Goal: Check status: Check status

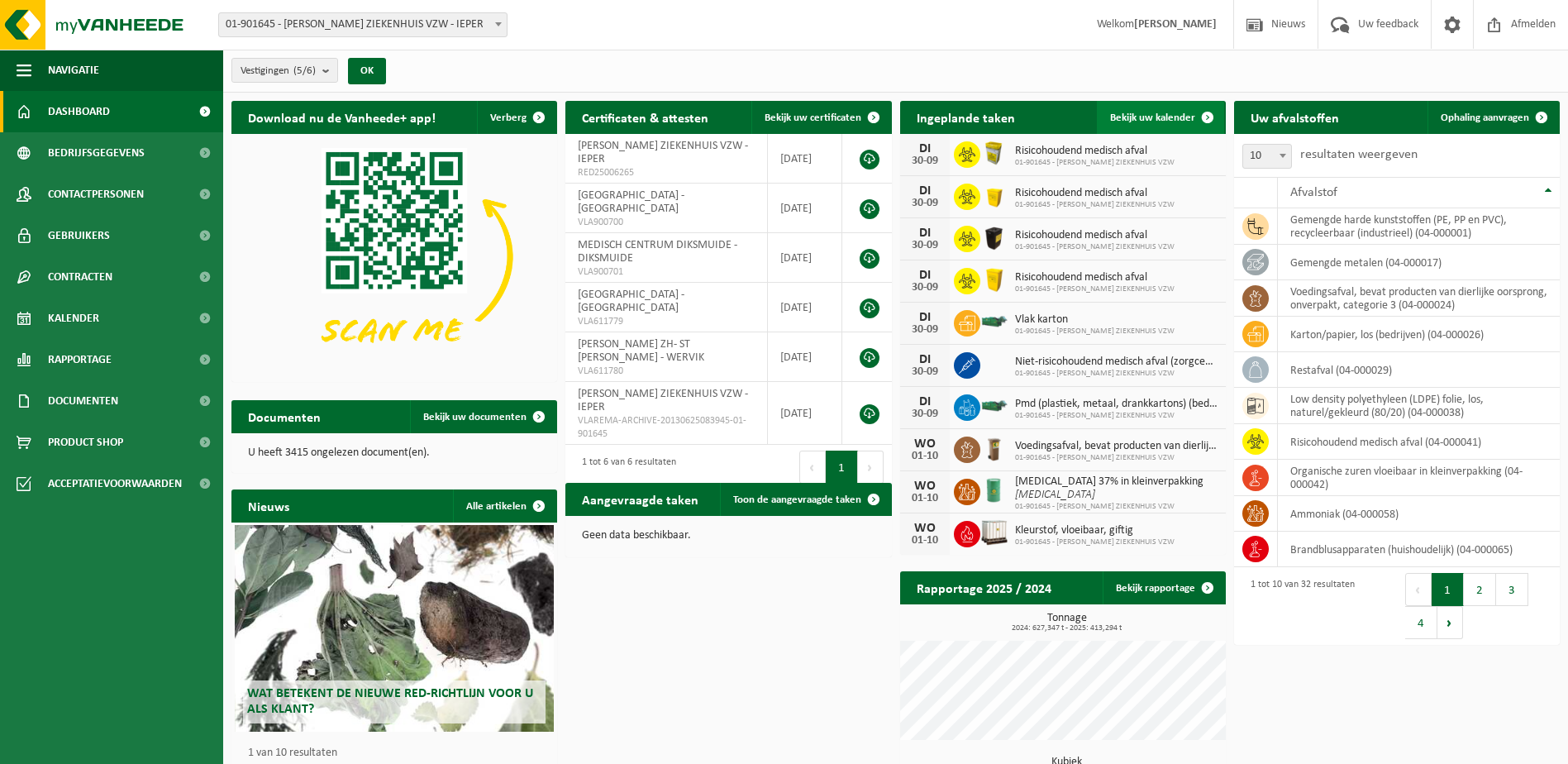
click at [1163, 109] on link "Bekijk uw kalender" at bounding box center [1161, 117] width 127 height 33
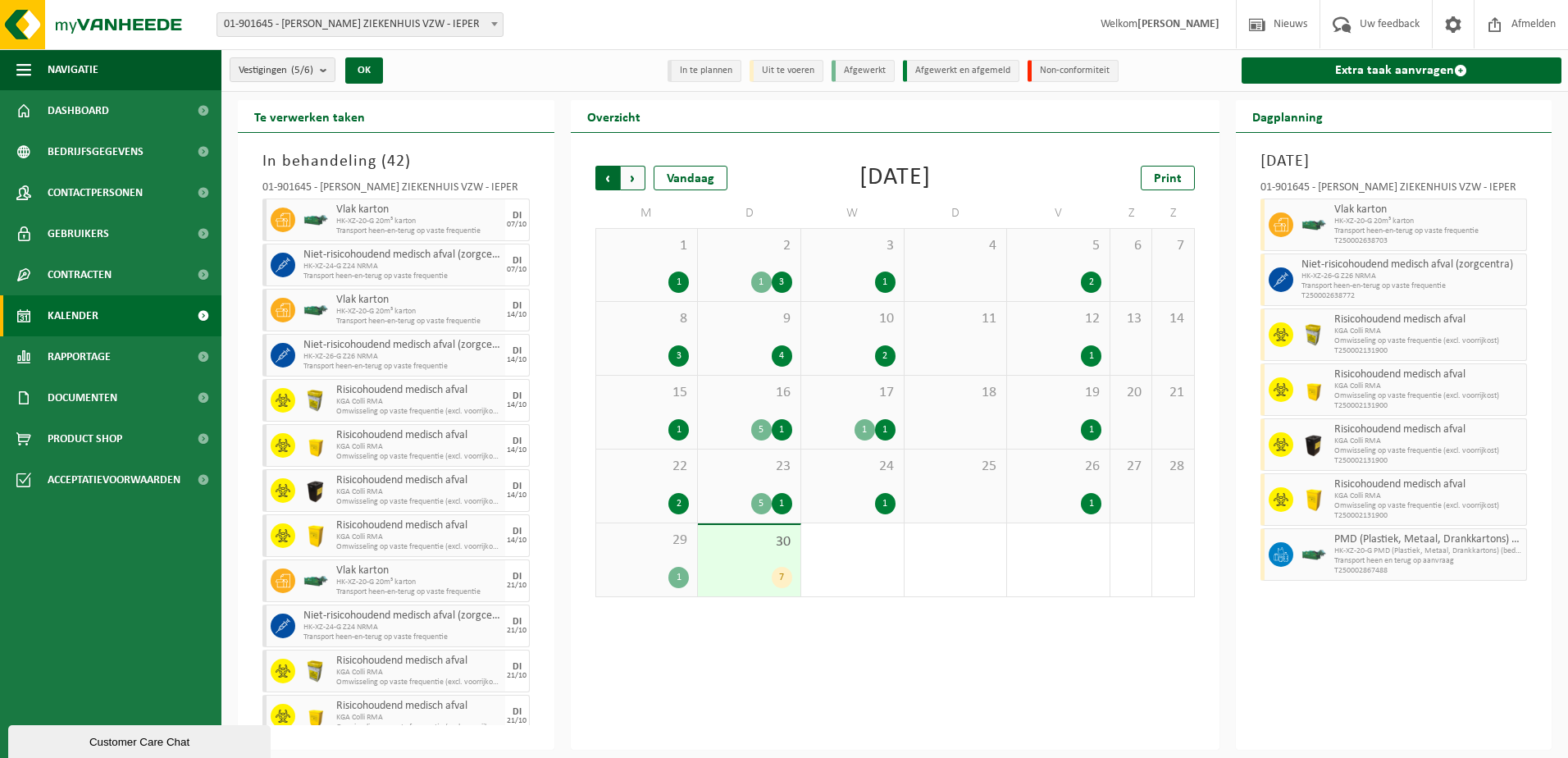
click at [637, 181] on span "Volgende" at bounding box center [633, 178] width 25 height 25
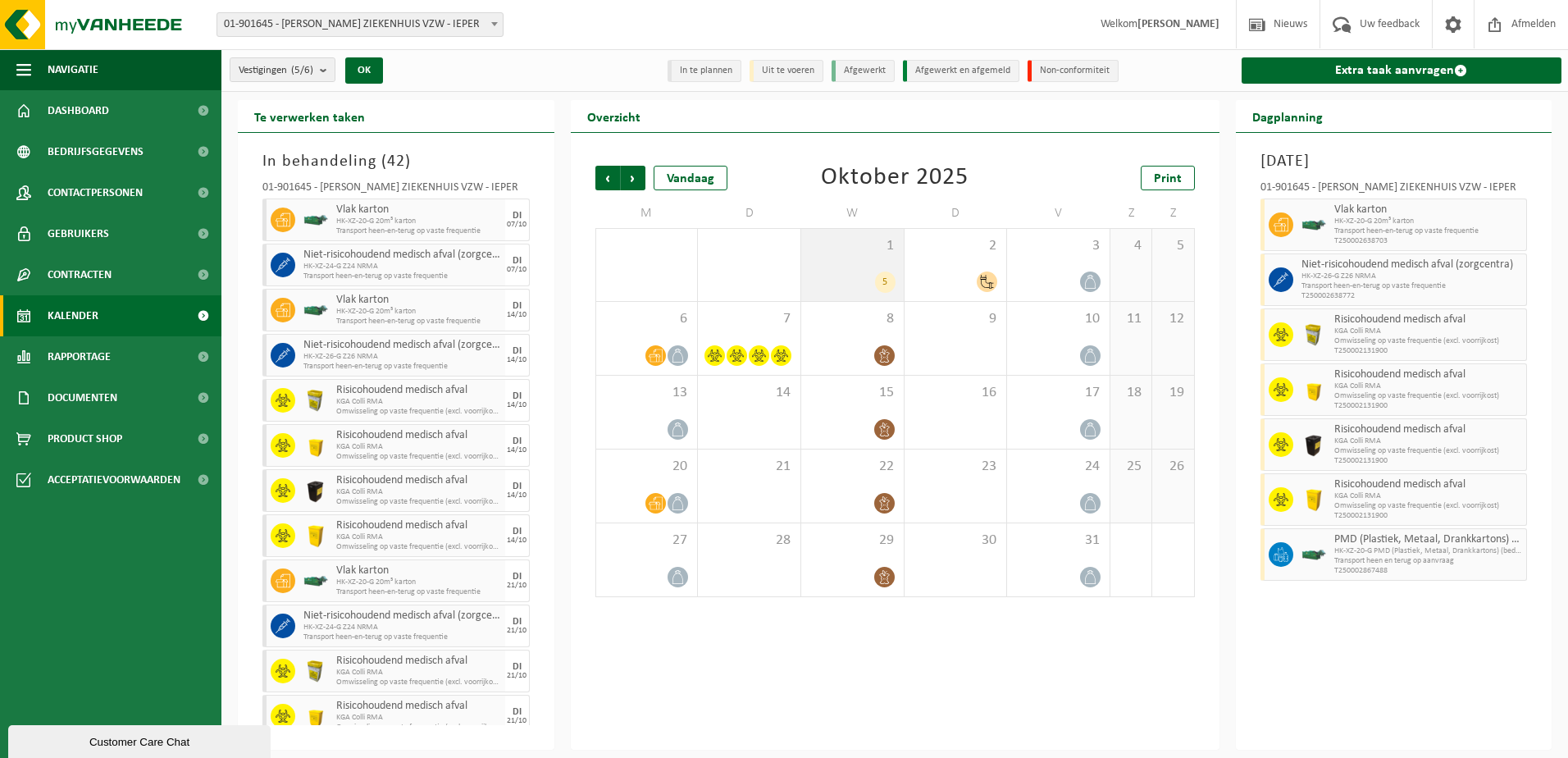
click at [883, 278] on div "5" at bounding box center [885, 282] width 21 height 21
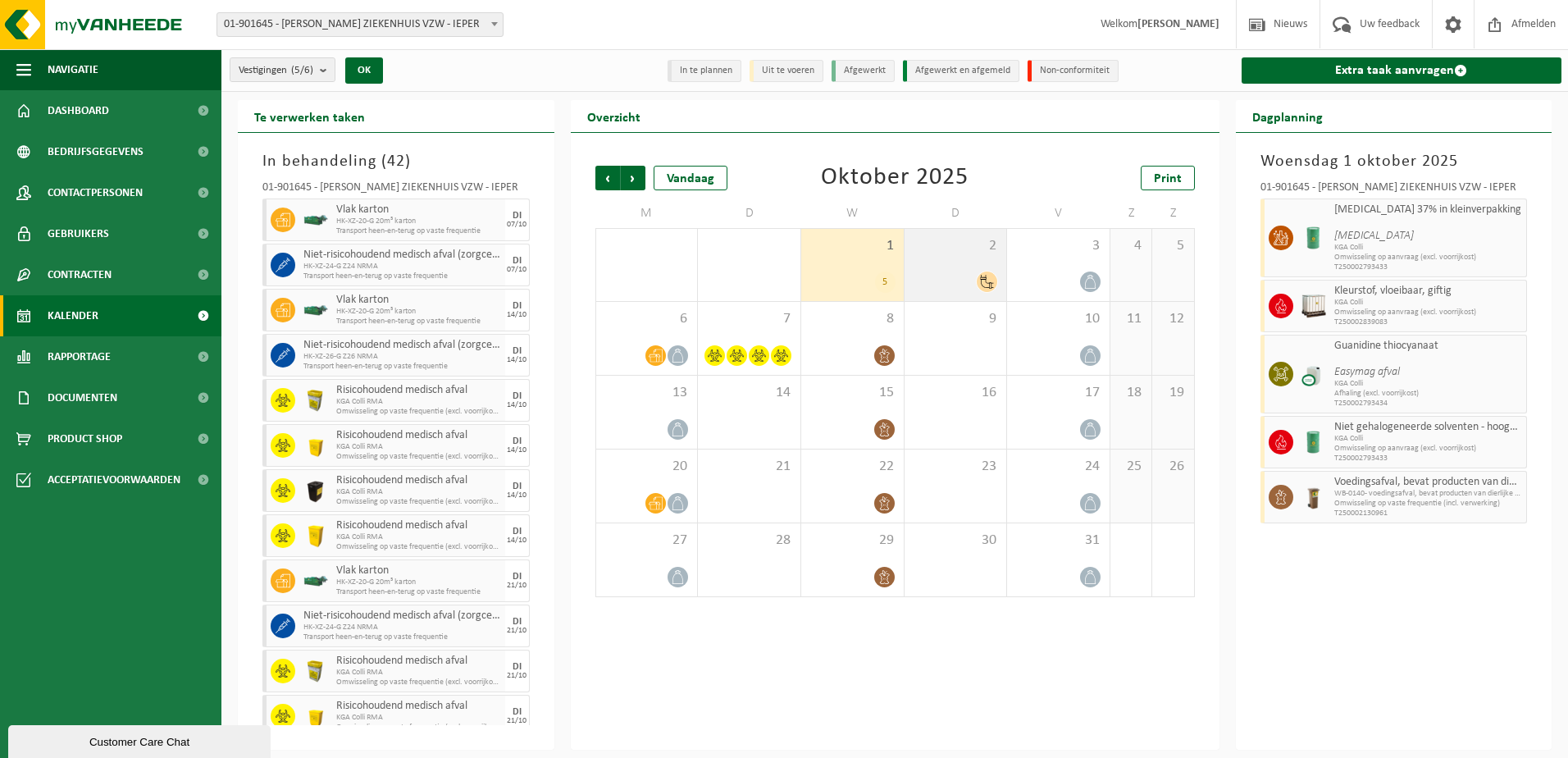
click at [987, 279] on icon at bounding box center [987, 282] width 14 height 14
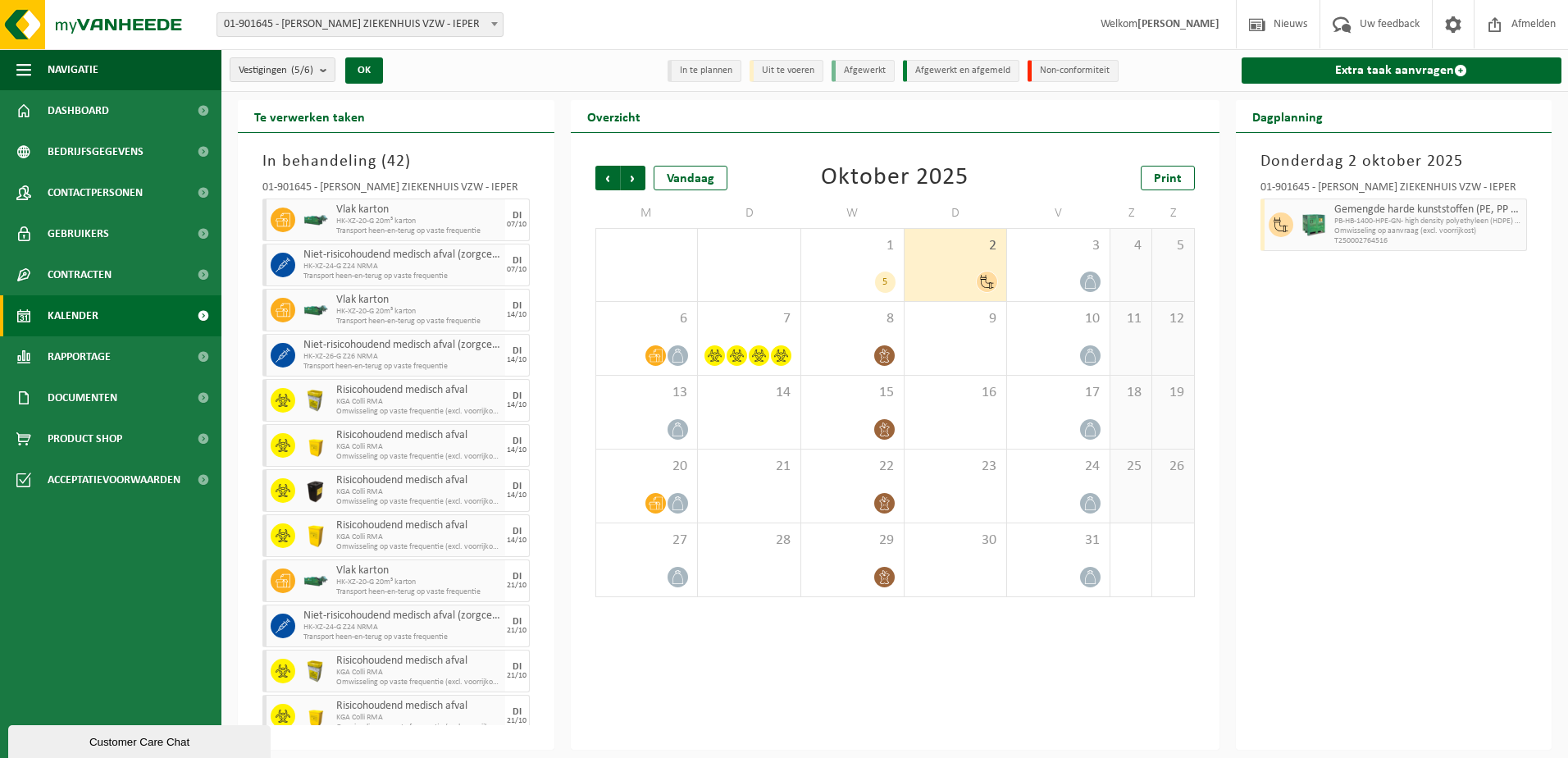
click at [988, 281] on icon at bounding box center [987, 282] width 14 height 14
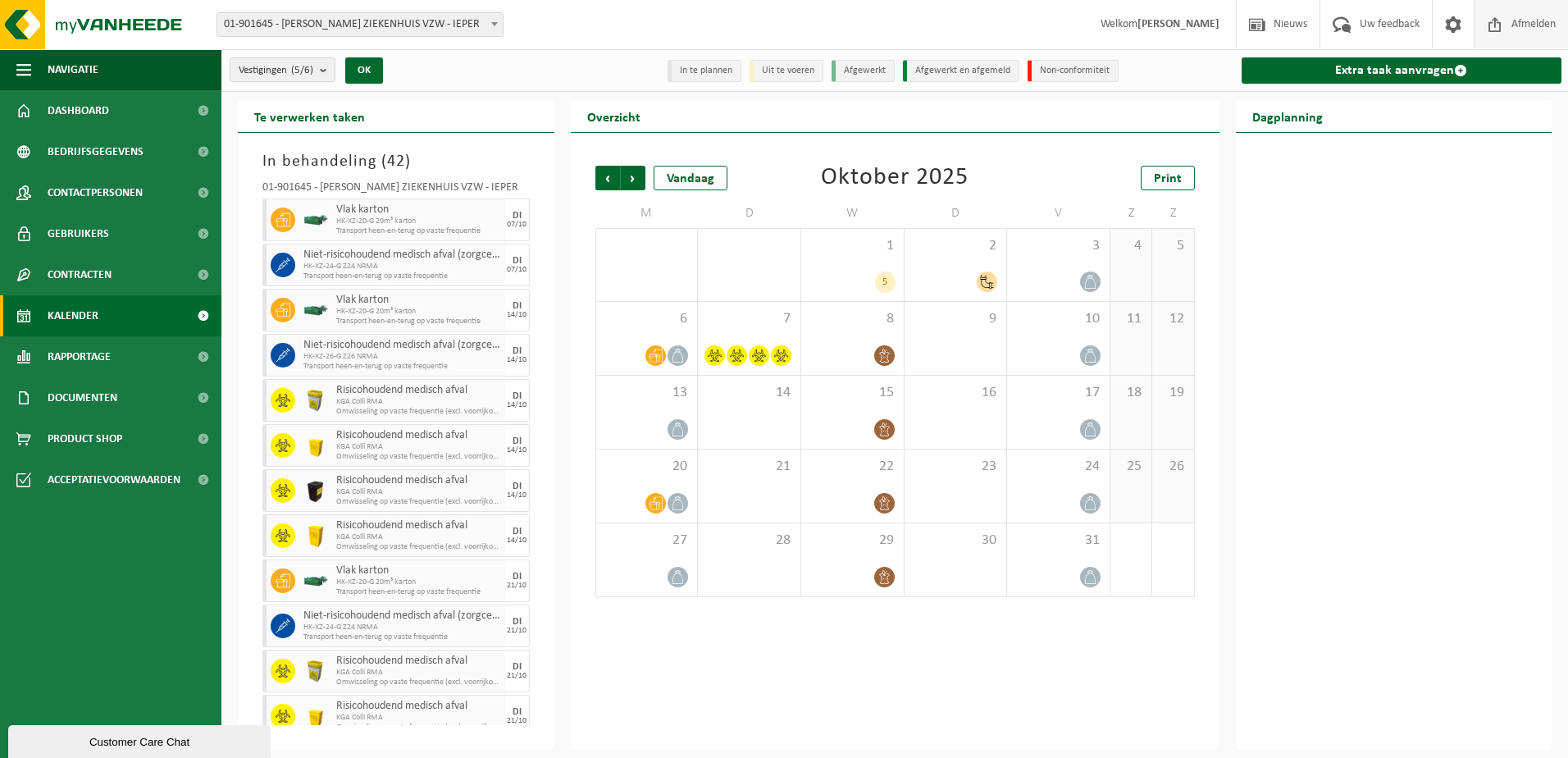
click at [1522, 22] on span "Afmelden" at bounding box center [1533, 24] width 52 height 49
